Goal: Browse casually: Explore the website without a specific task or goal

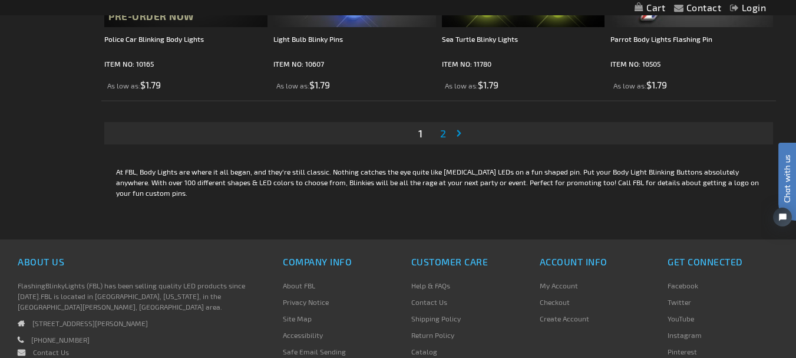
scroll to position [3773, 0]
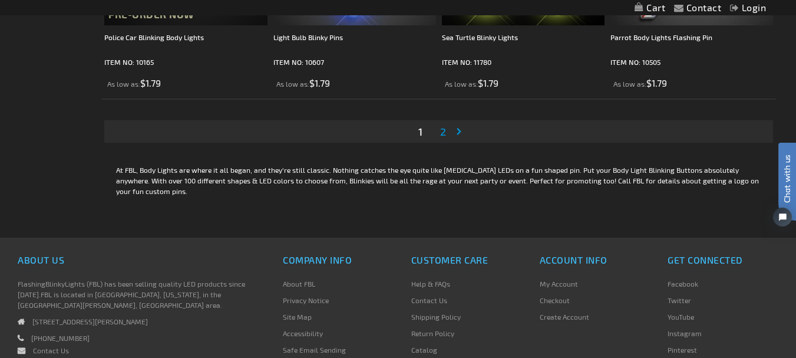
click at [458, 127] on link "Page Next" at bounding box center [461, 132] width 12 height 18
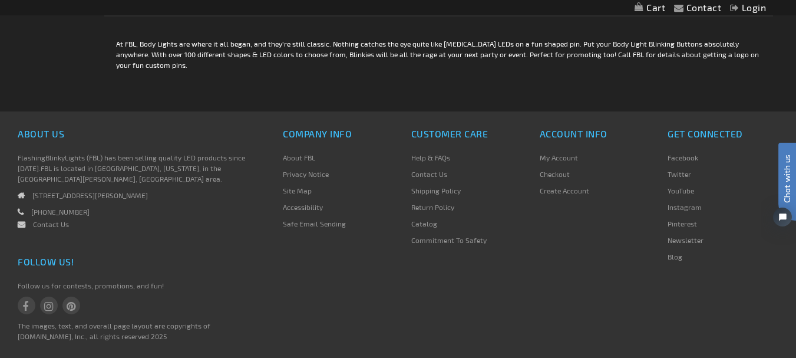
scroll to position [2828, 0]
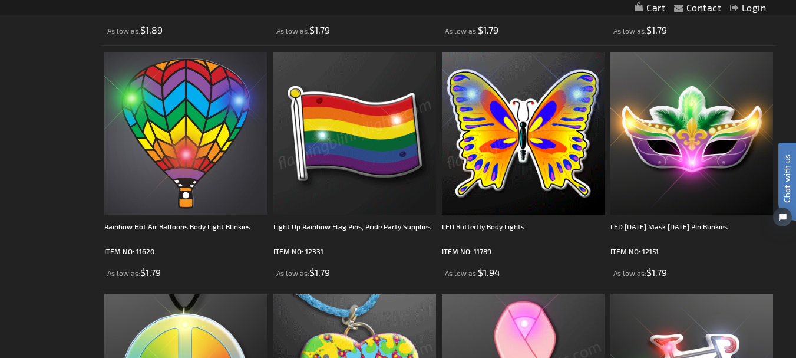
scroll to position [2353, 0]
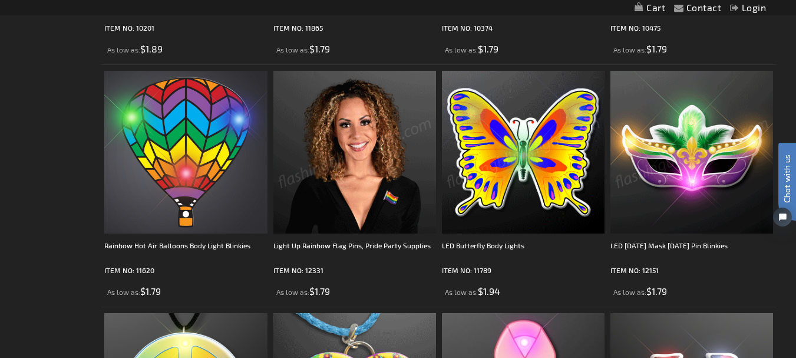
click at [688, 167] on li "LED Mardi Gras Mask Carnival Pin Blinkies ITEM NO: 12151 As low as $1.79" at bounding box center [691, 185] width 169 height 242
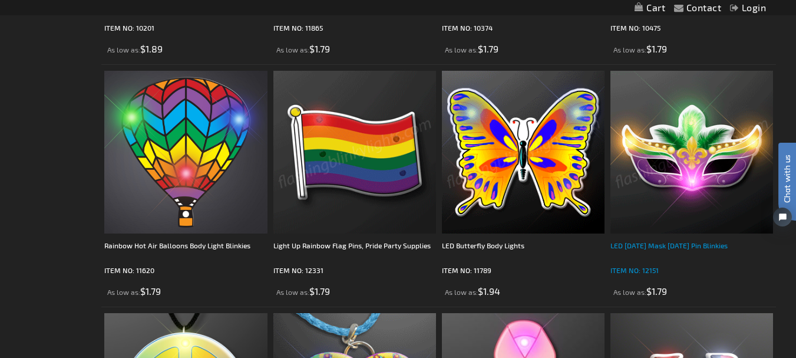
click at [672, 239] on div "LED [DATE] Mask [DATE] Pin Blinkies" at bounding box center [691, 251] width 163 height 24
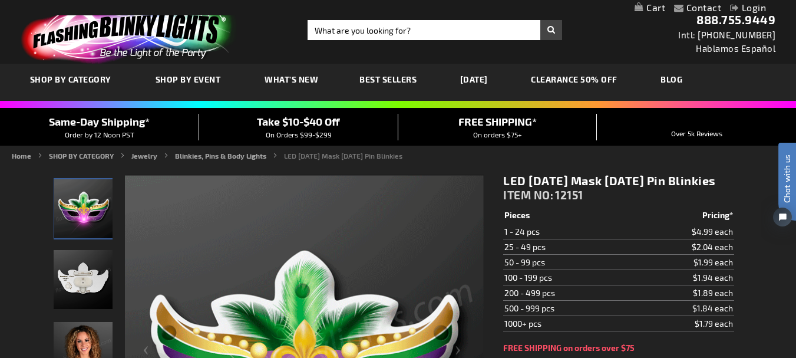
scroll to position [179, 0]
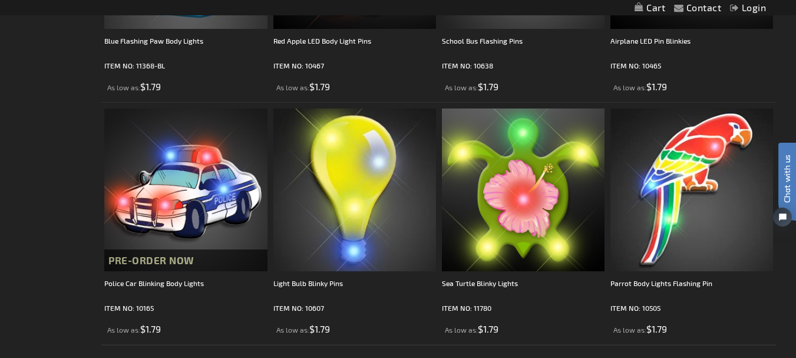
scroll to position [3530, 0]
